Goal: Find specific page/section: Find specific page/section

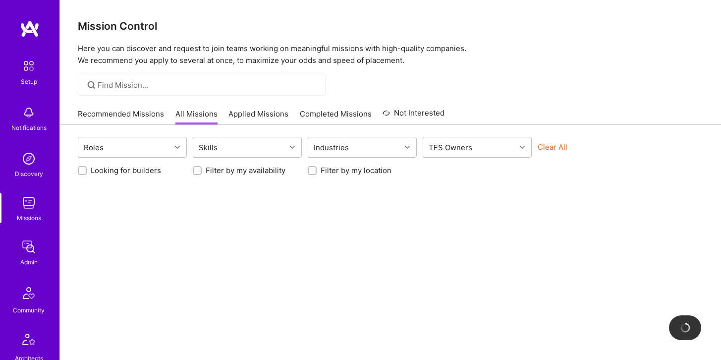
scroll to position [276, 0]
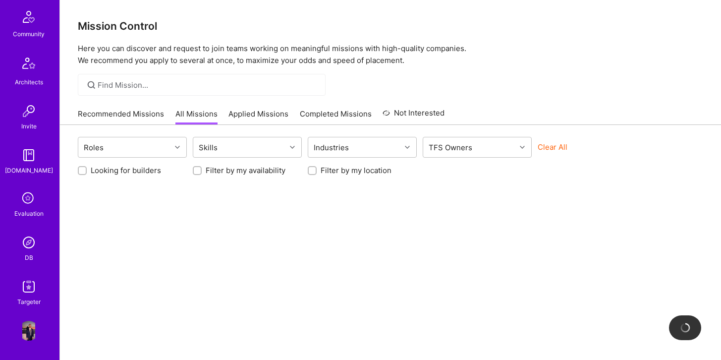
click at [31, 256] on div "DB" at bounding box center [29, 257] width 8 height 10
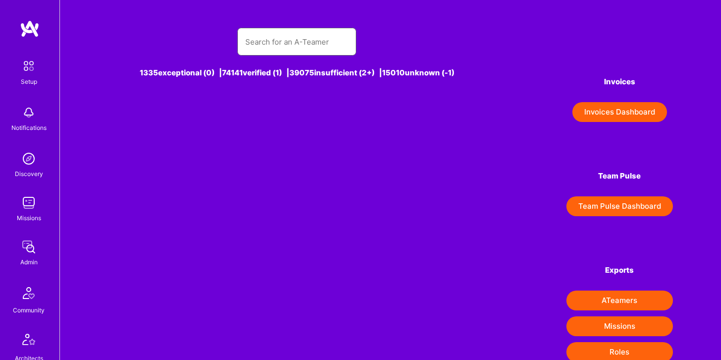
click at [270, 35] on input "text" at bounding box center [296, 41] width 103 height 25
type input "Tha"
type input "i"
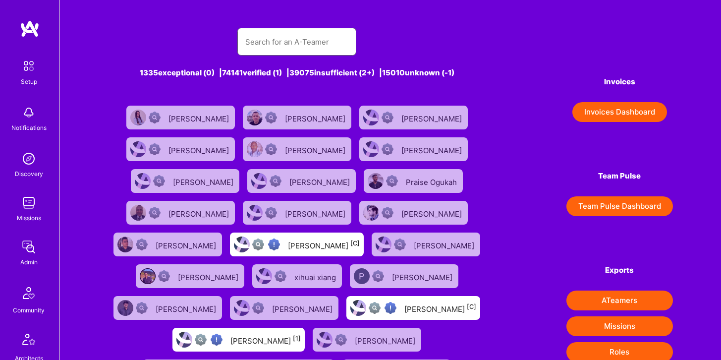
click at [270, 35] on input "text" at bounding box center [296, 41] width 103 height 25
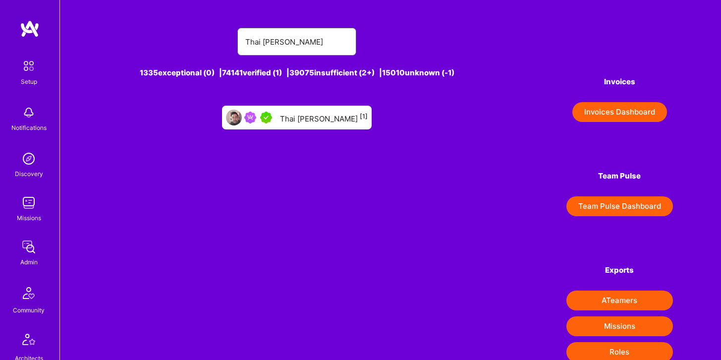
type input "Thai [PERSON_NAME]"
click at [310, 124] on div "Thai [PERSON_NAME] [1]" at bounding box center [297, 118] width 150 height 24
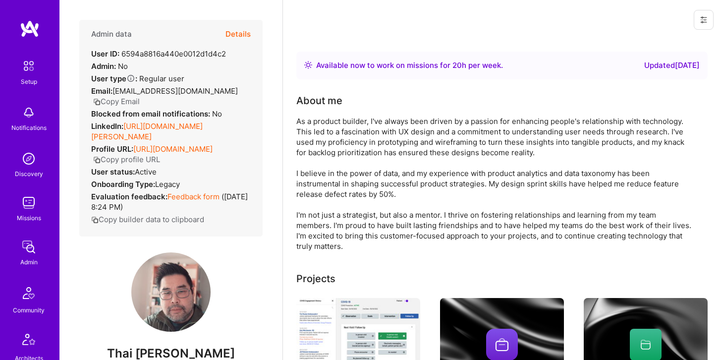
click at [245, 34] on button "Details" at bounding box center [238, 34] width 25 height 29
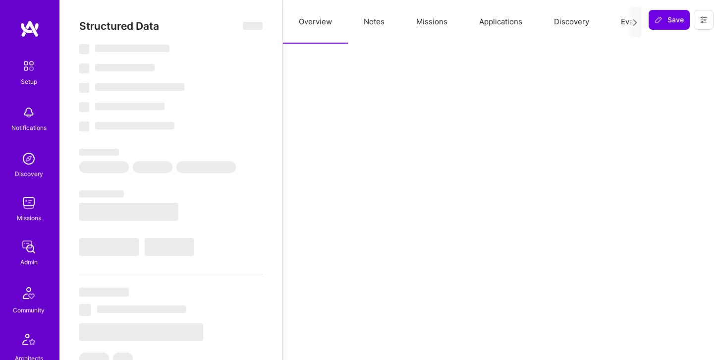
click at [426, 24] on button "Missions" at bounding box center [432, 22] width 63 height 44
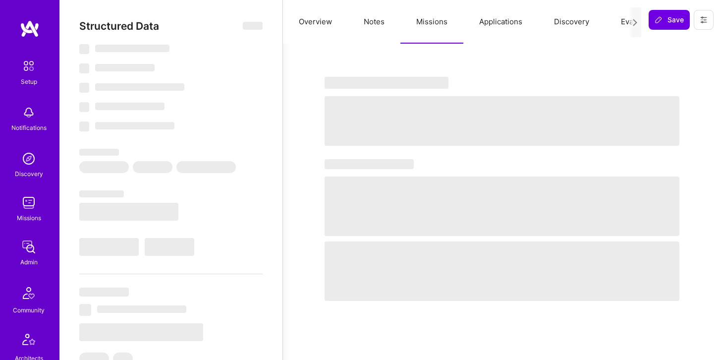
select select "Right Now"
select select "5"
select select "7"
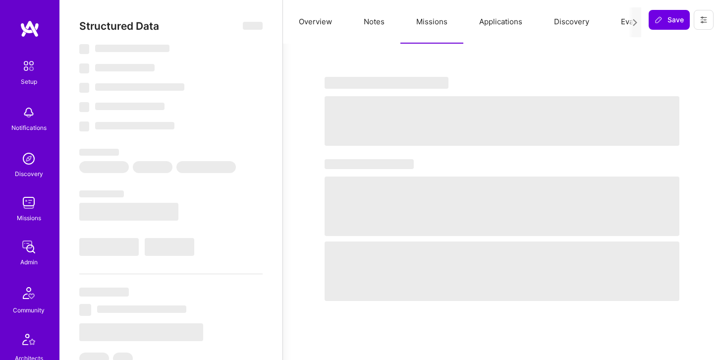
select select "US"
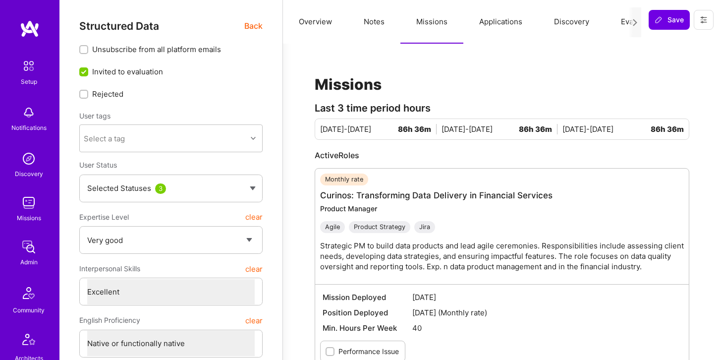
click at [492, 22] on button "Applications" at bounding box center [501, 22] width 75 height 44
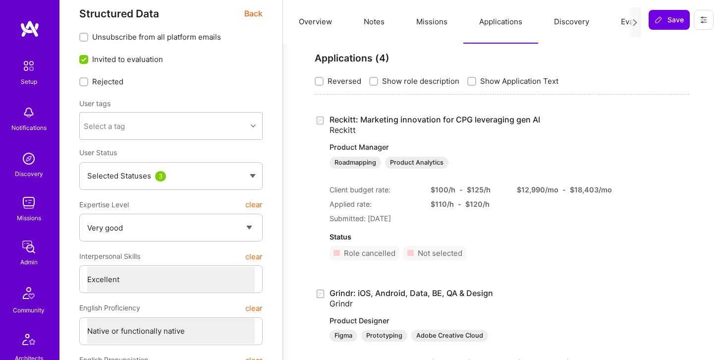
scroll to position [12, 0]
click at [433, 21] on button "Missions" at bounding box center [432, 22] width 63 height 44
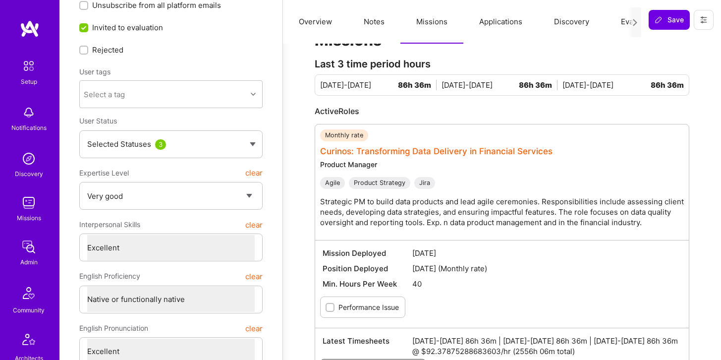
scroll to position [47, 0]
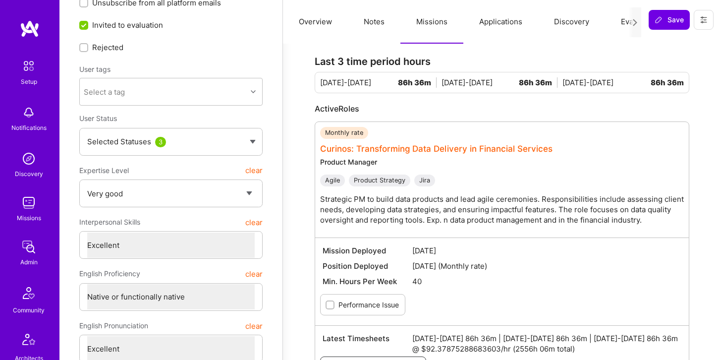
click at [460, 148] on link "Curinos: Transforming Data Delivery in Financial Services" at bounding box center [436, 149] width 233 height 10
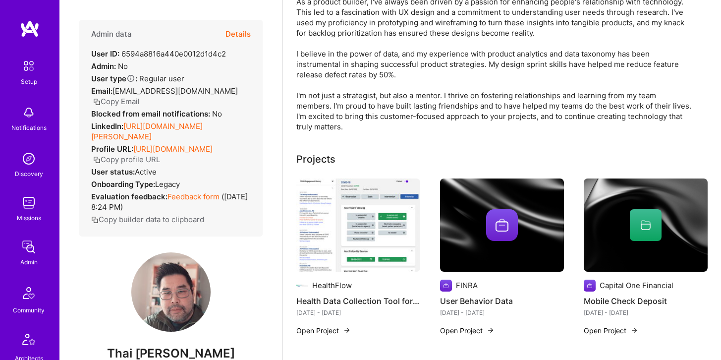
scroll to position [100, 0]
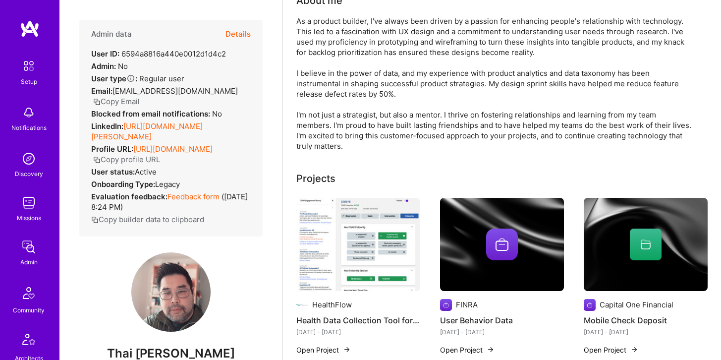
click at [240, 34] on button "Details" at bounding box center [238, 34] width 25 height 29
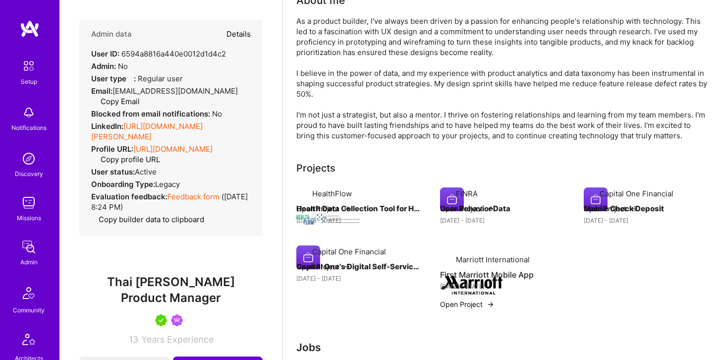
type textarea "x"
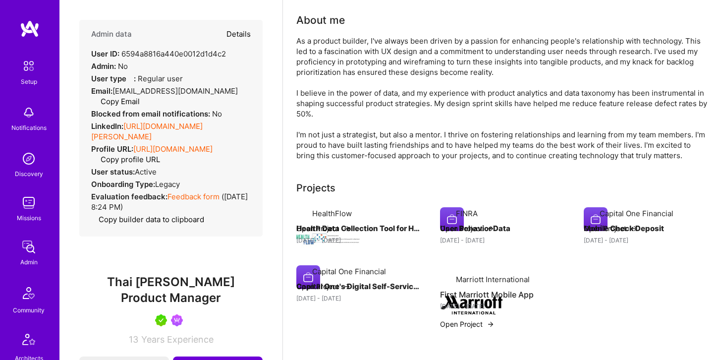
select select "5"
select select "7"
select select "US"
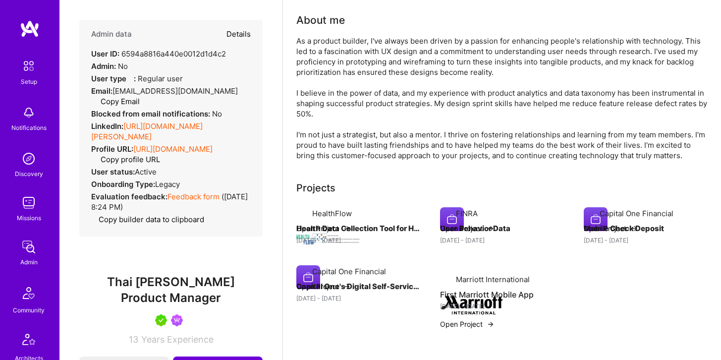
select select "Right Now"
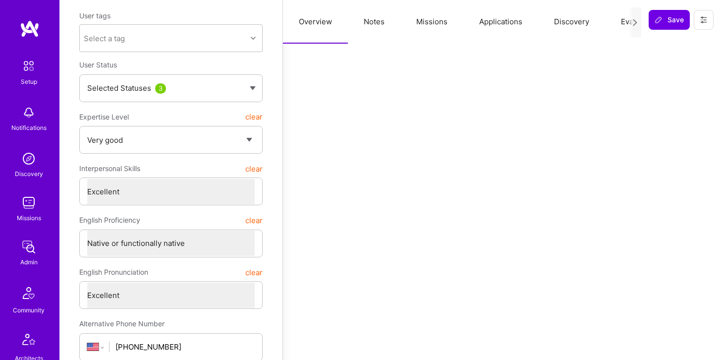
click at [499, 25] on button "Applications" at bounding box center [501, 22] width 75 height 44
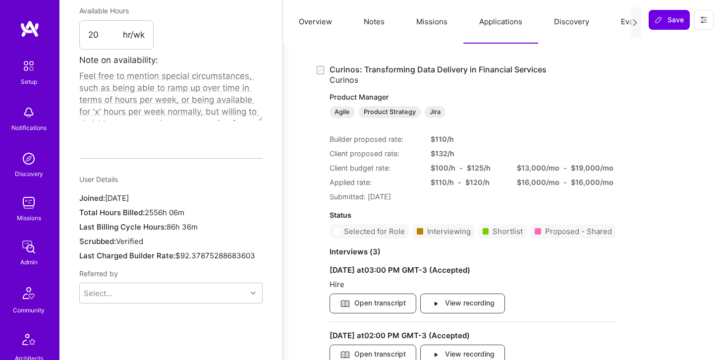
scroll to position [613, 0]
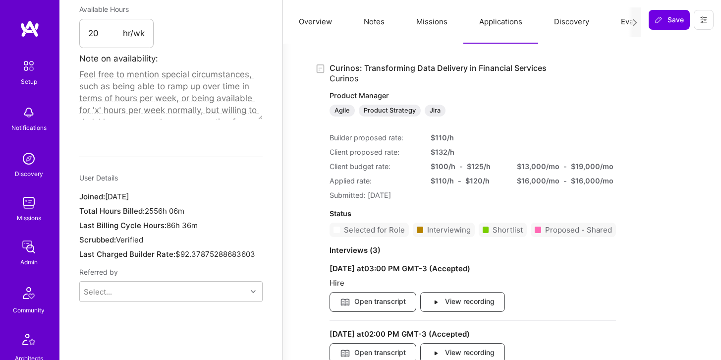
click at [372, 78] on div "Curinos: Transforming Data Delivery in Financial Services Curinos Product Manag…" at bounding box center [473, 247] width 287 height 368
click at [368, 66] on link "Curinos: Transforming Data Delivery in Financial Services Curinos Product Manag…" at bounding box center [473, 90] width 287 height 54
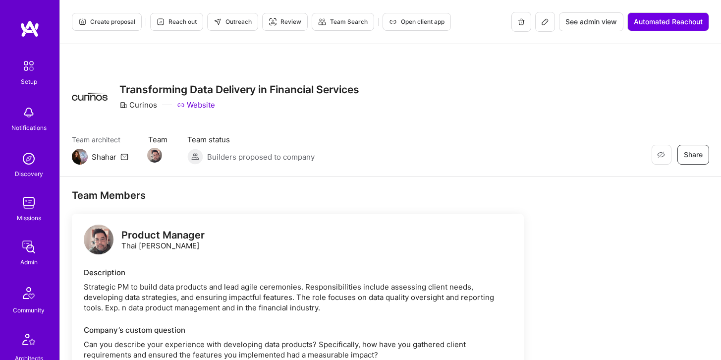
click at [539, 28] on button at bounding box center [545, 22] width 20 height 20
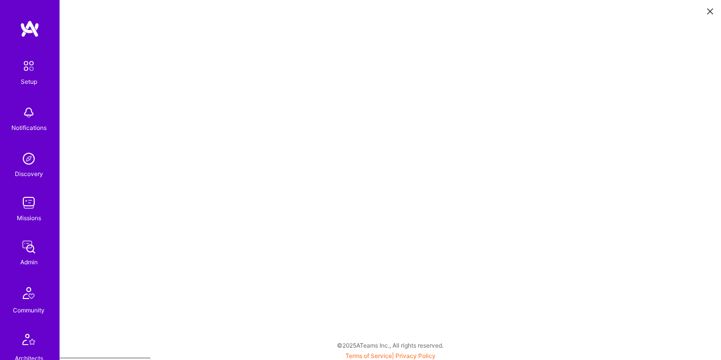
click at [26, 161] on img at bounding box center [29, 159] width 20 height 20
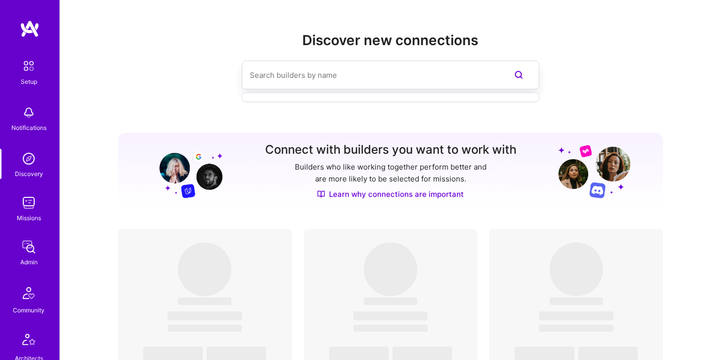
click at [288, 73] on input at bounding box center [371, 74] width 242 height 25
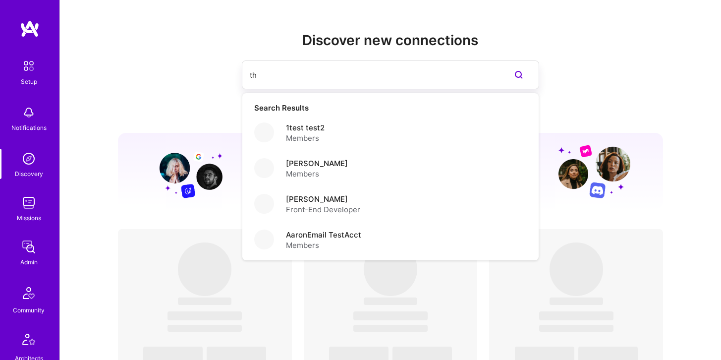
type input "th"
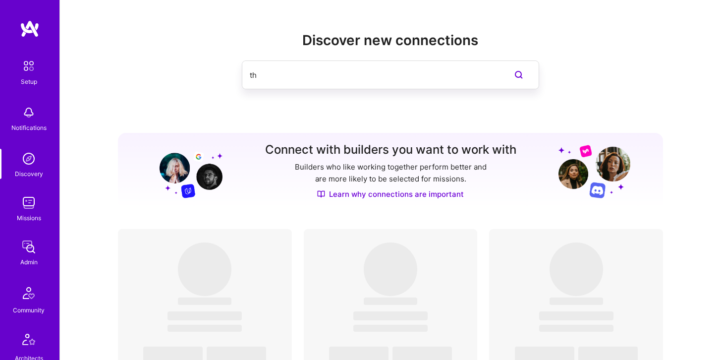
click at [33, 208] on img at bounding box center [29, 203] width 20 height 20
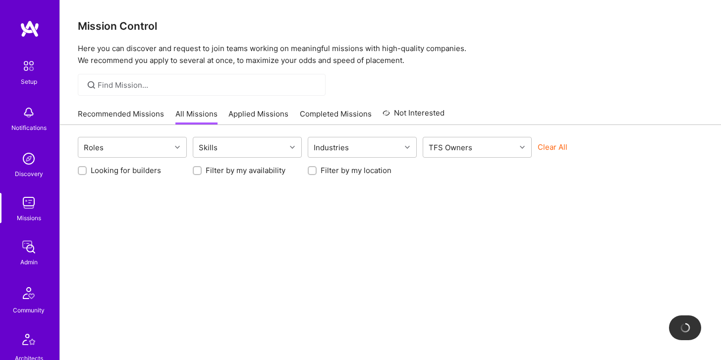
click at [161, 95] on div at bounding box center [202, 85] width 248 height 22
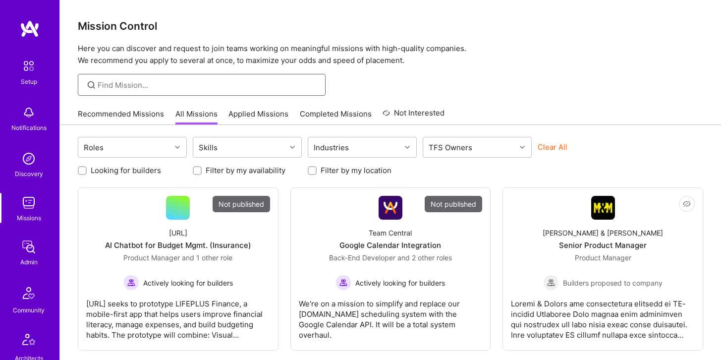
click at [146, 86] on input at bounding box center [208, 85] width 221 height 10
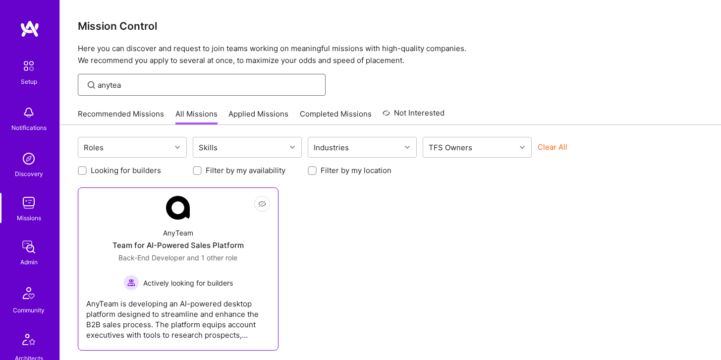
type input "anytea"
click at [173, 215] on img at bounding box center [178, 208] width 24 height 24
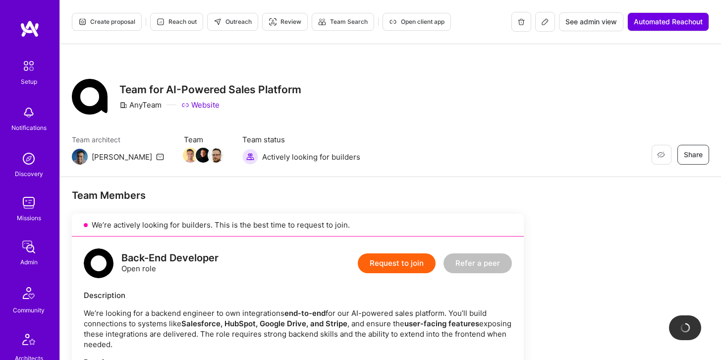
click at [549, 19] on button at bounding box center [545, 22] width 20 height 20
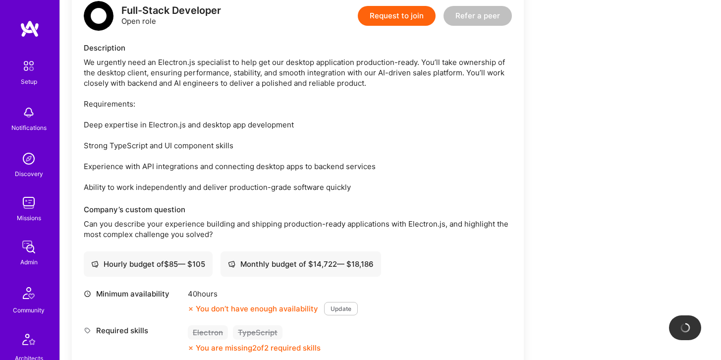
scroll to position [1316, 0]
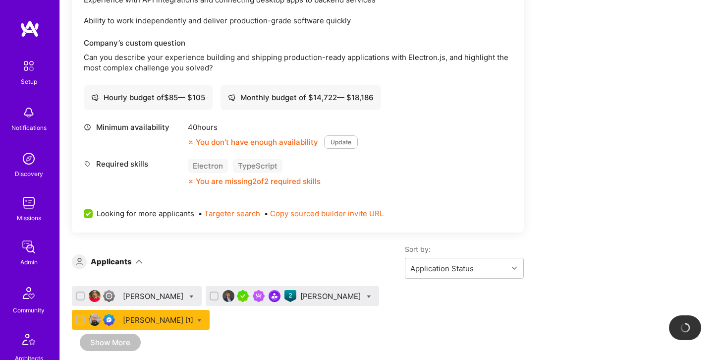
click at [193, 315] on div "[PERSON_NAME] [1]" at bounding box center [158, 320] width 70 height 10
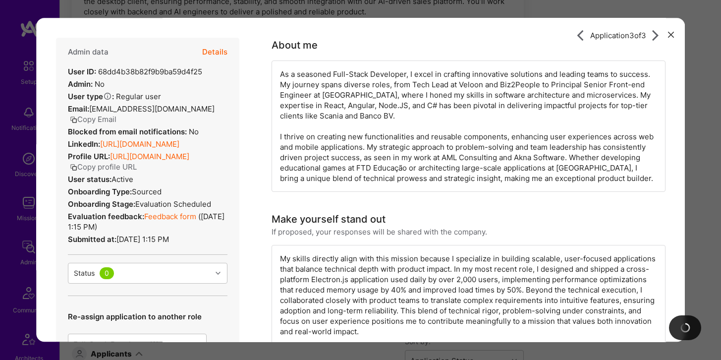
scroll to position [1646, 0]
